Goal: Task Accomplishment & Management: Manage account settings

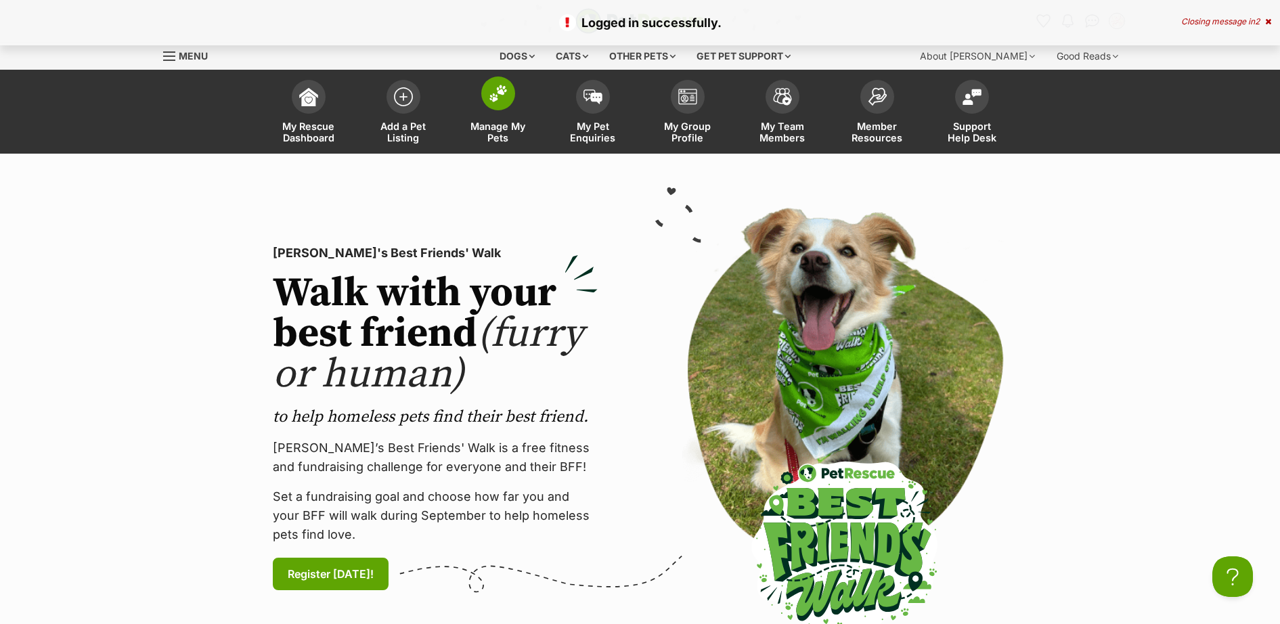
click at [504, 91] on img at bounding box center [498, 94] width 19 height 18
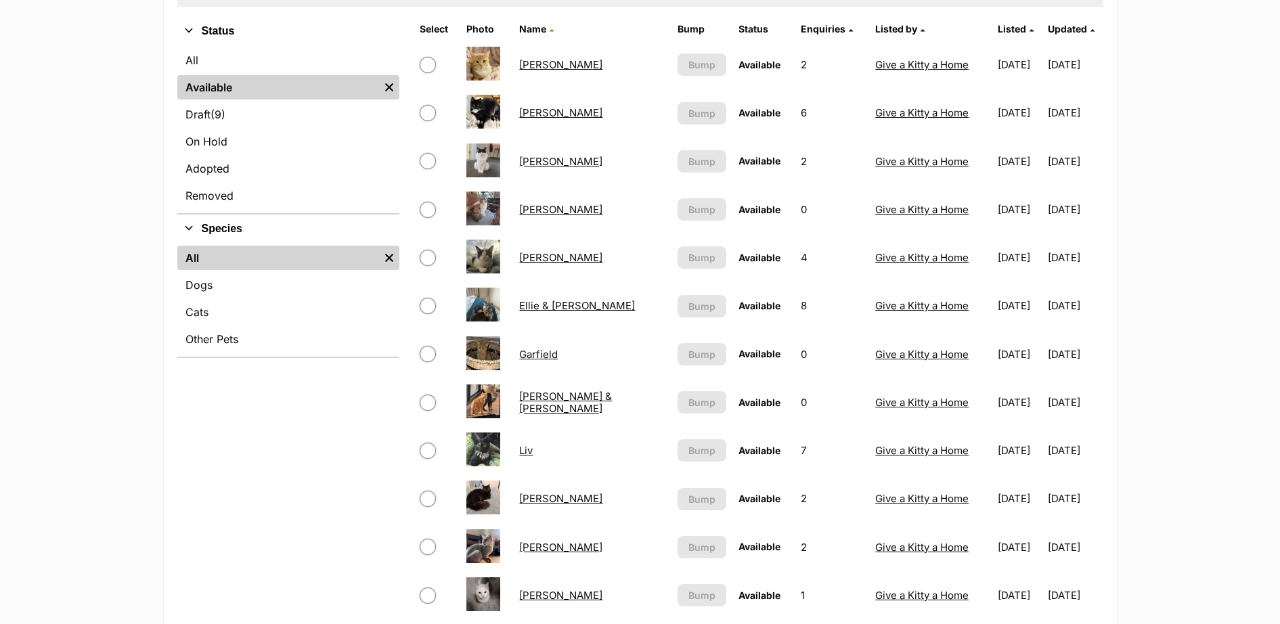
scroll to position [395, 0]
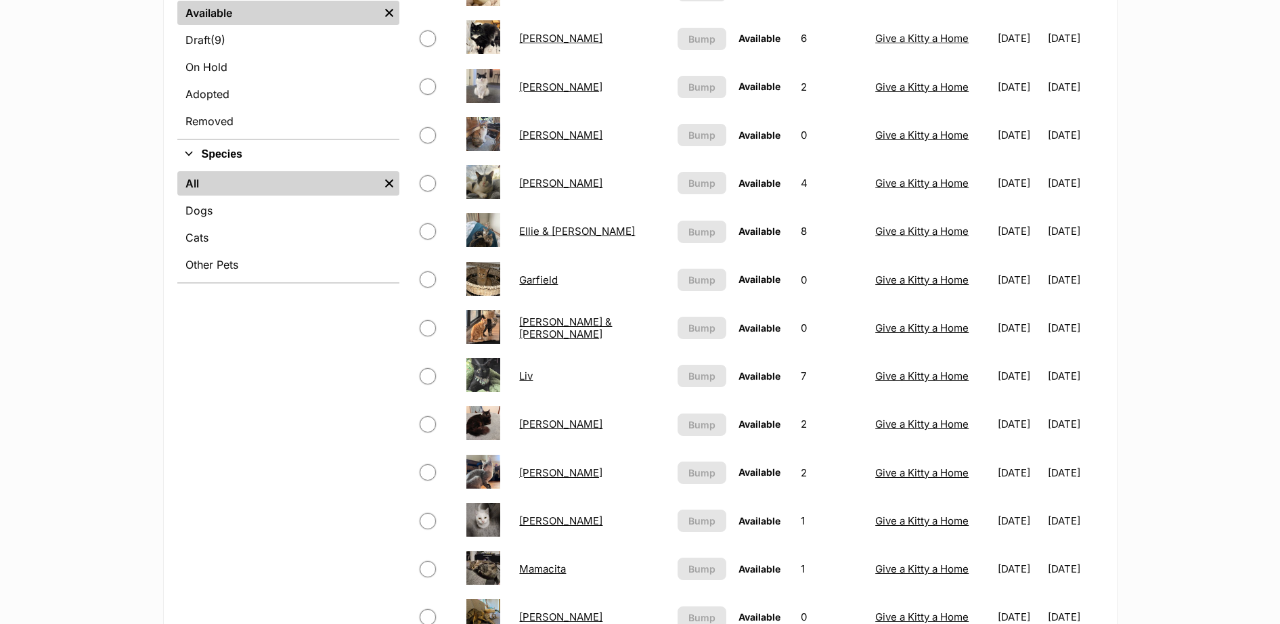
click at [595, 329] on link "Kimchi & Bruno" at bounding box center [565, 328] width 93 height 24
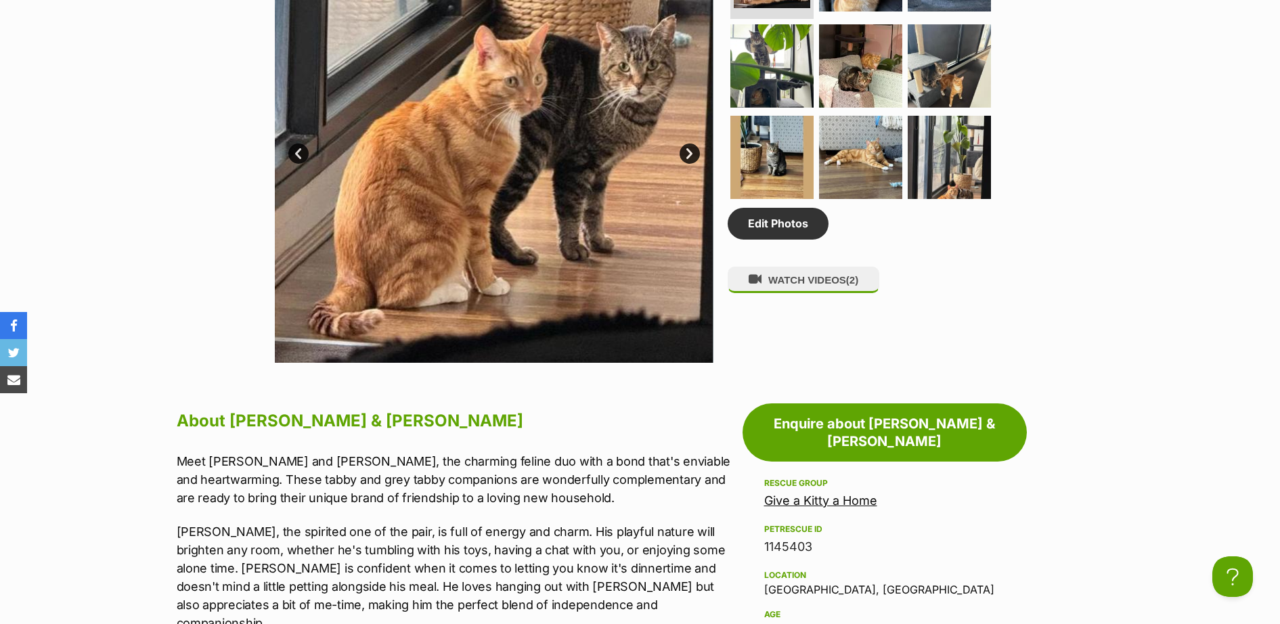
scroll to position [987, 0]
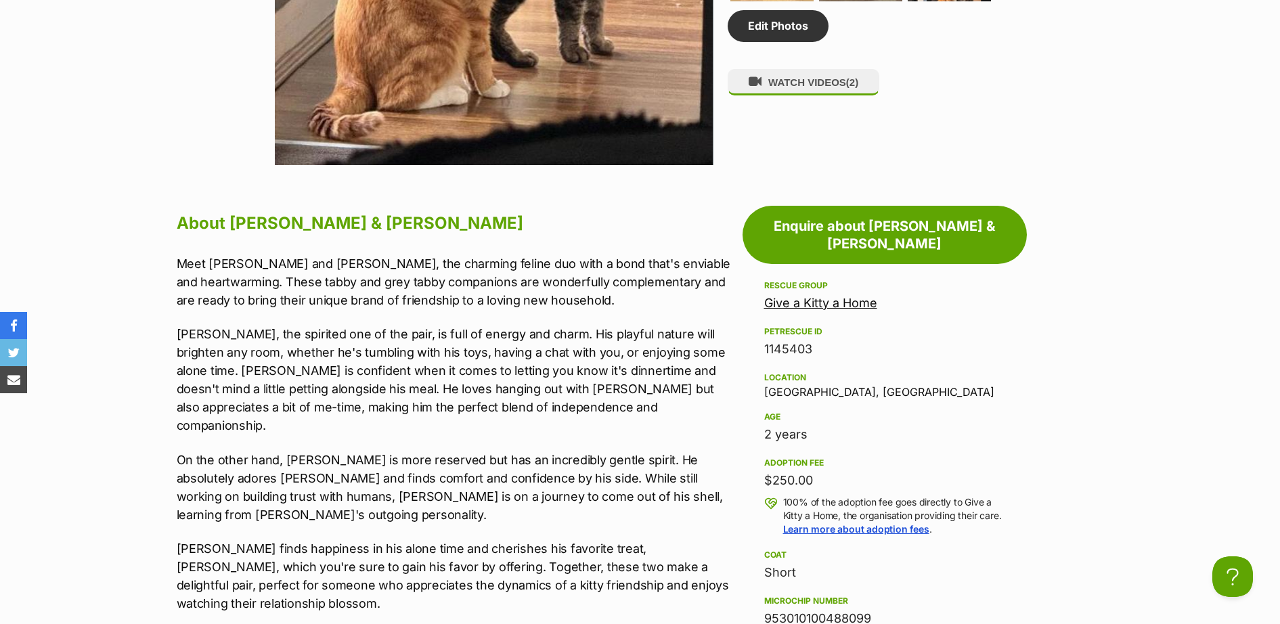
drag, startPoint x: 881, startPoint y: 603, endPoint x: 763, endPoint y: 604, distance: 117.8
click at [763, 604] on aside "Rescue group Give a Kitty a Home PetRescue ID 1145403 Location Southbank, VIC A…" at bounding box center [885, 632] width 284 height 708
drag, startPoint x: 827, startPoint y: 333, endPoint x: 827, endPoint y: 347, distance: 14.2
click at [827, 340] on div "1145403" at bounding box center [884, 349] width 241 height 19
